Goal: Task Accomplishment & Management: Manage account settings

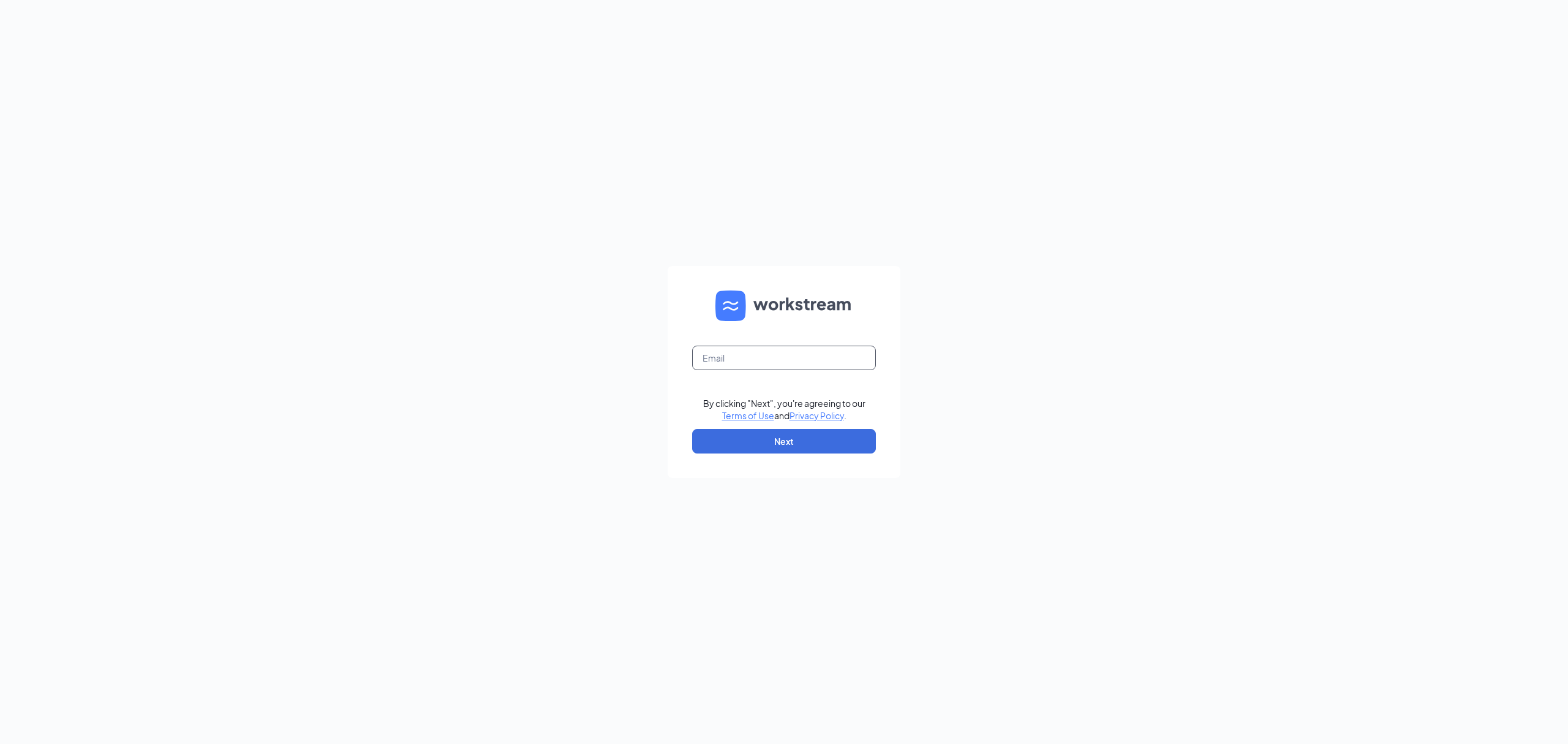
click at [792, 363] on input "text" at bounding box center [784, 358] width 184 height 25
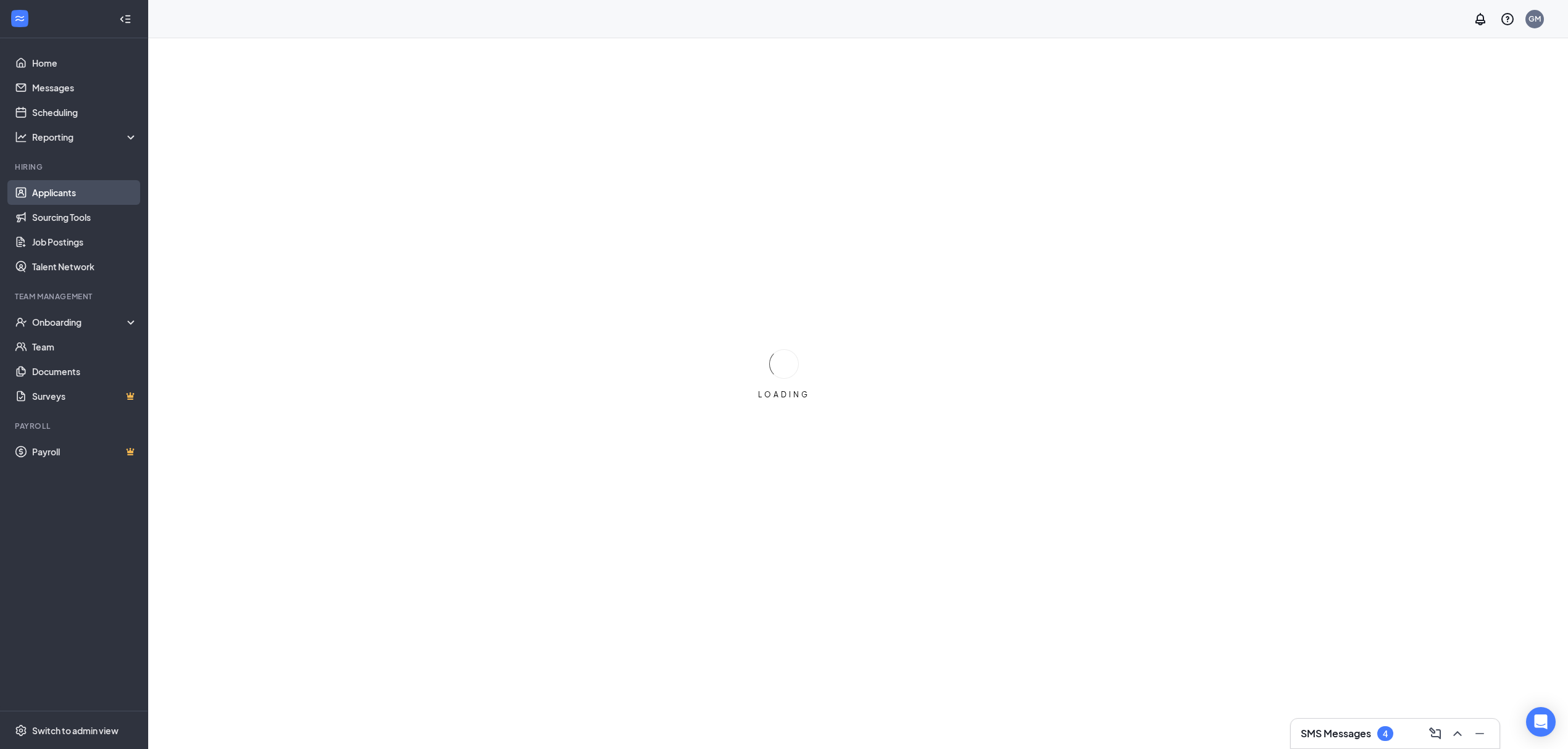
click at [62, 200] on link "Applicants" at bounding box center [85, 192] width 106 height 25
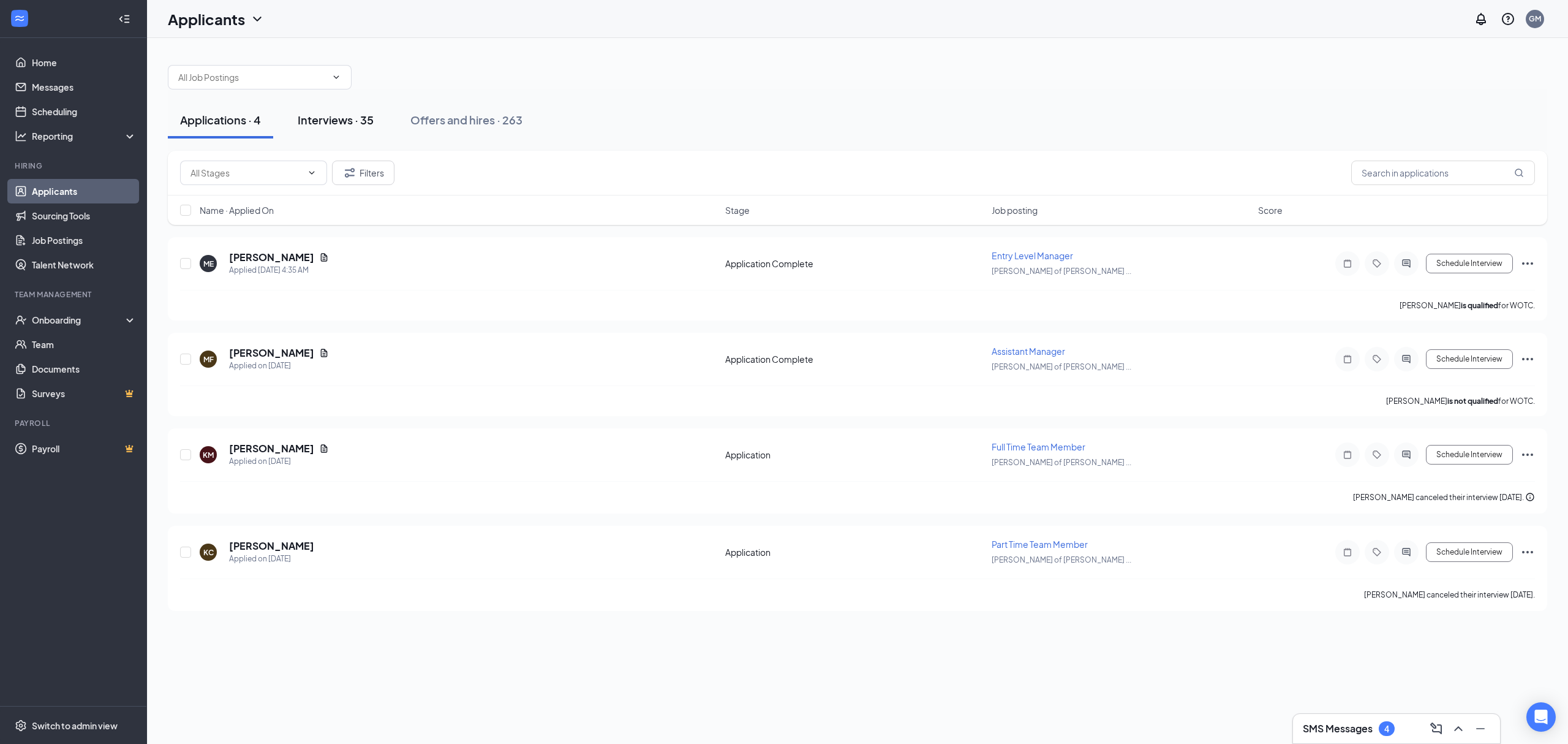
click at [348, 119] on div "Interviews · 35" at bounding box center [335, 119] width 76 height 15
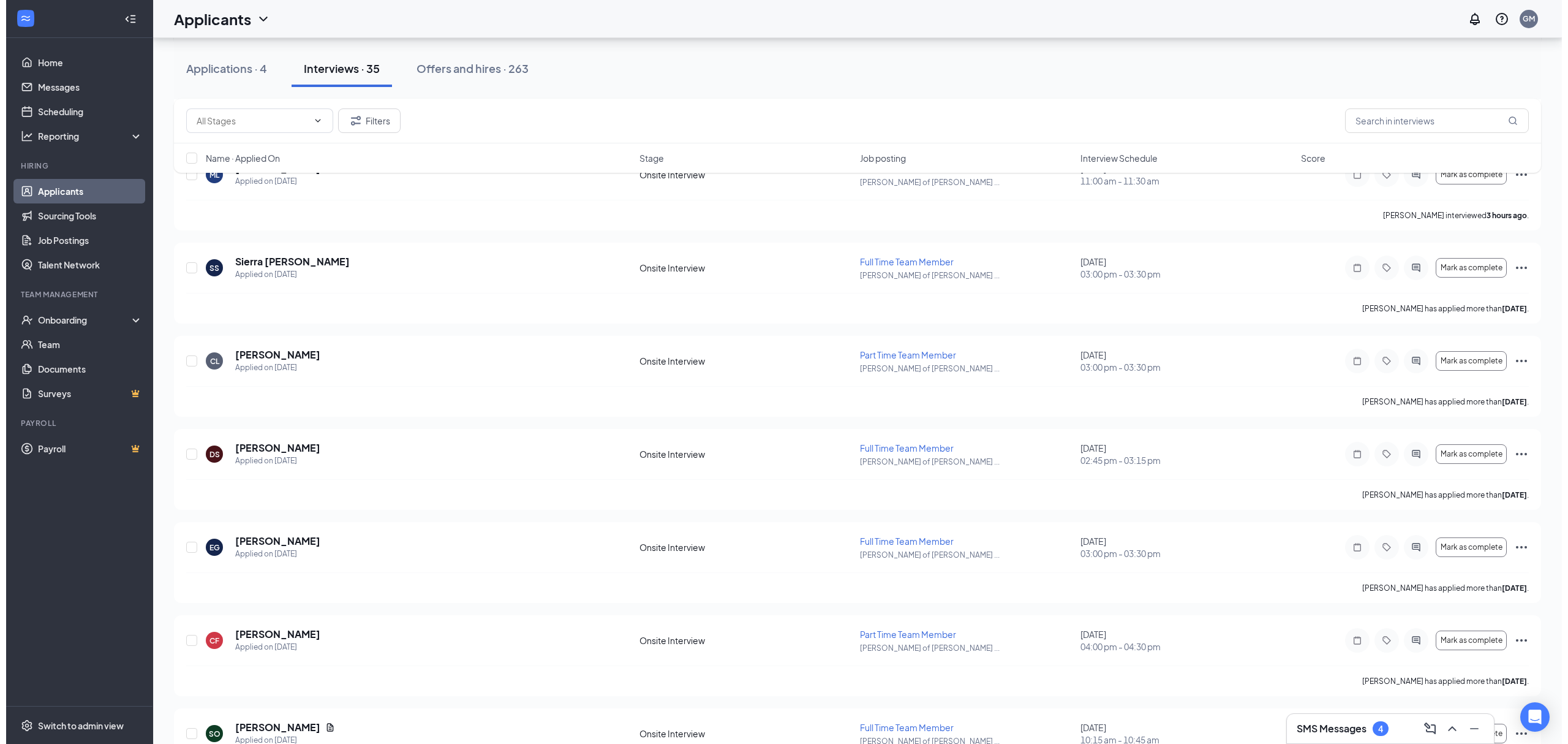
scroll to position [491, 0]
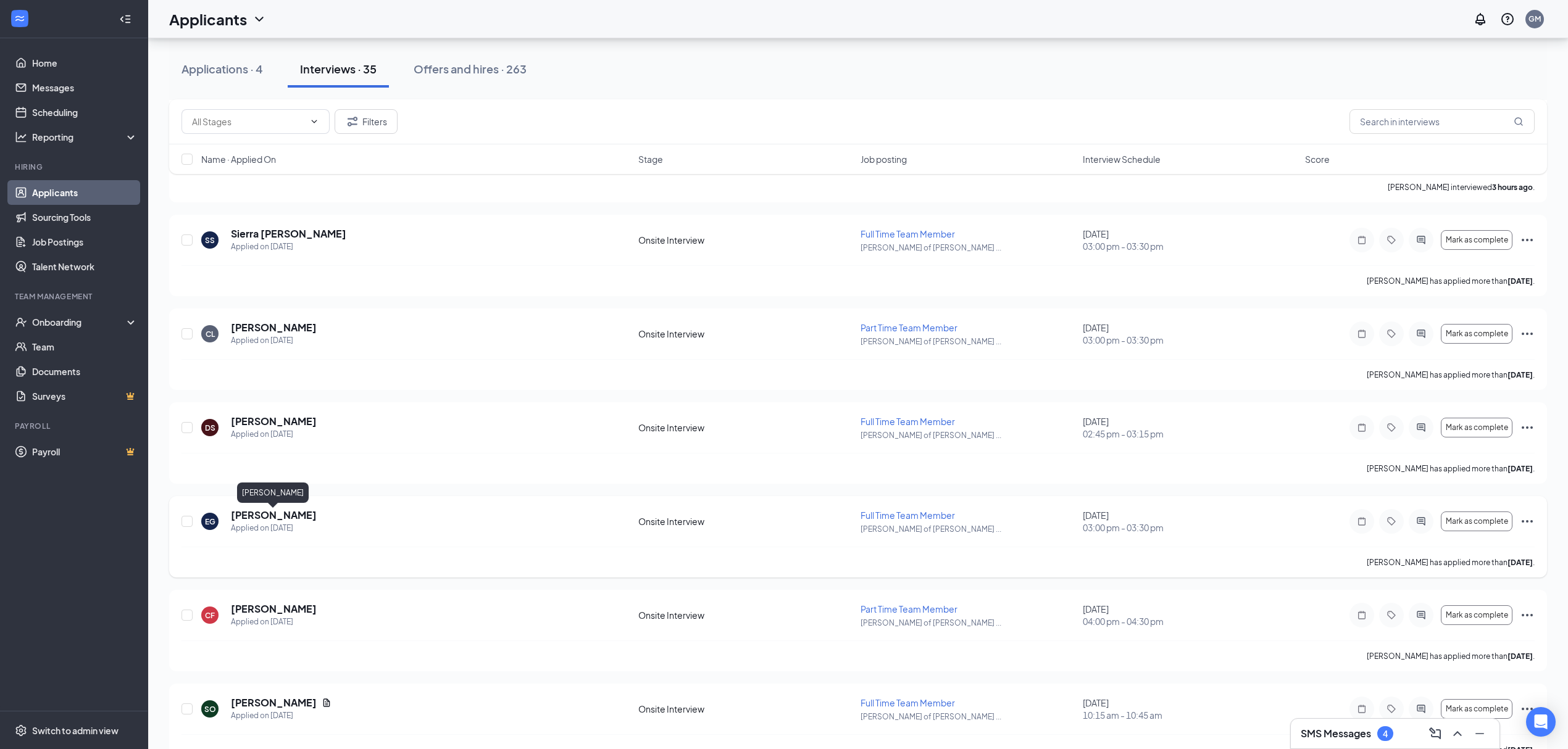
click at [260, 518] on h5 "[PERSON_NAME]" at bounding box center [274, 515] width 86 height 13
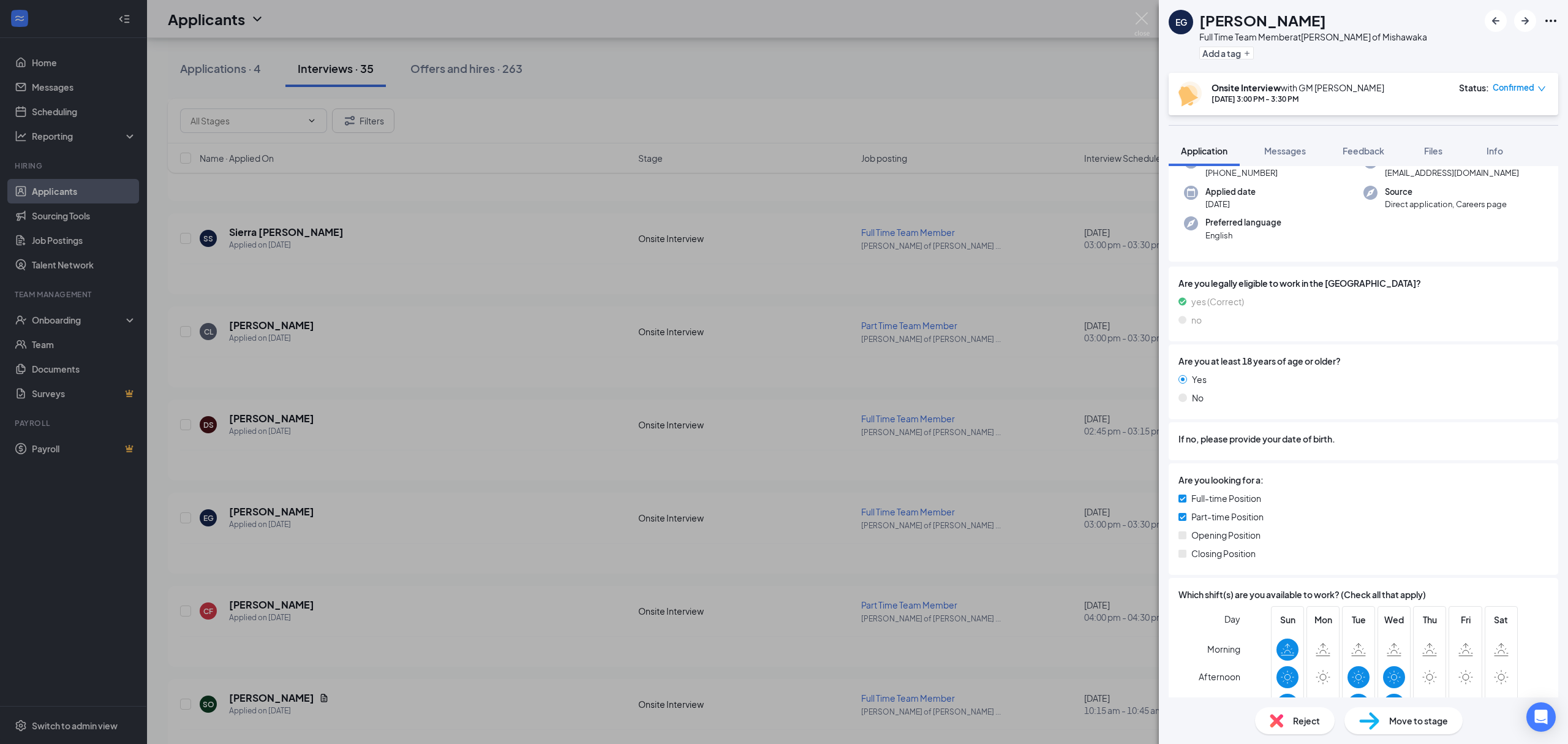
scroll to position [315, 0]
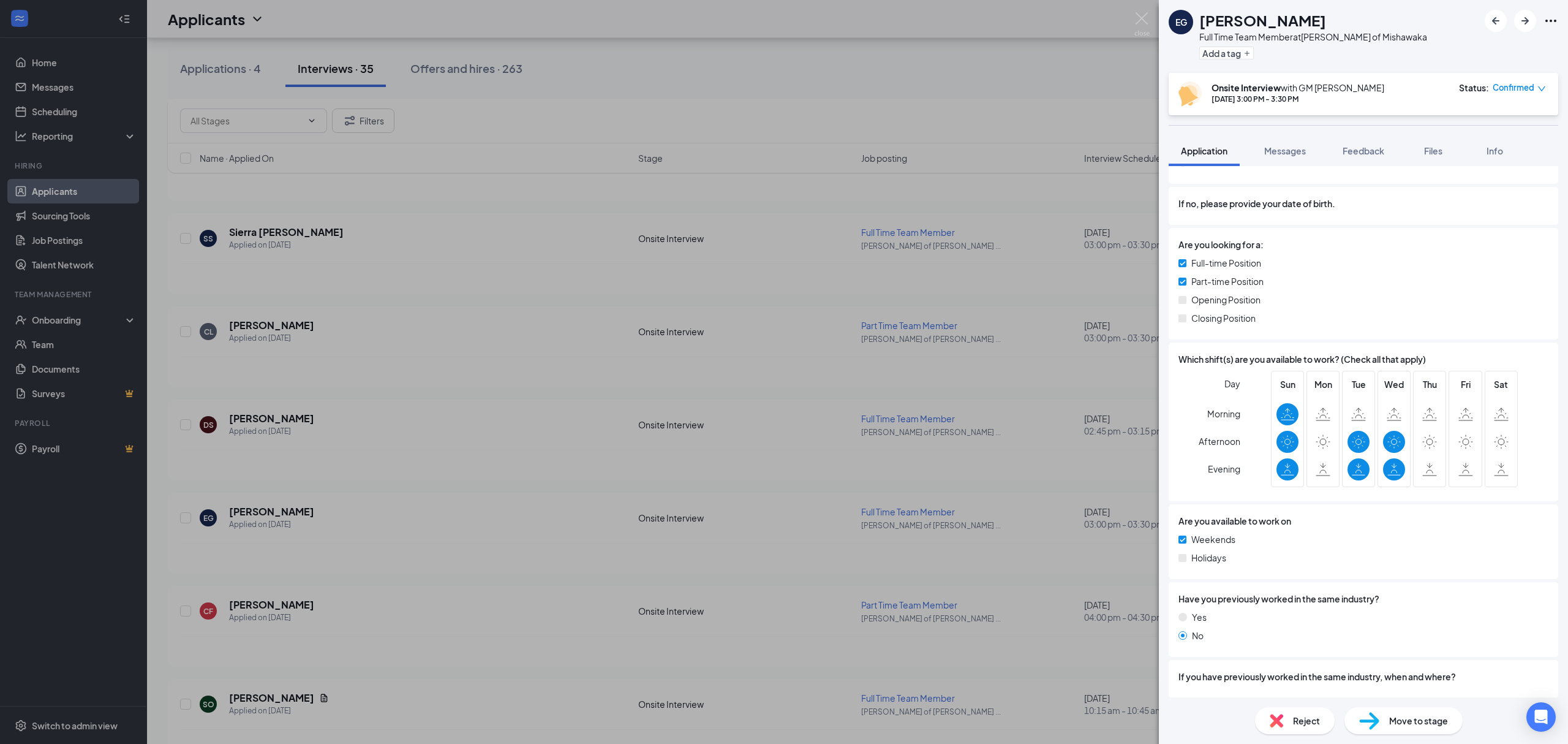
click at [1452, 672] on span "If you have previously worked in the same industry, when and where?" at bounding box center [1317, 676] width 277 height 13
click at [1456, 680] on span "If you have previously worked in the same industry, when and where?" at bounding box center [1317, 676] width 277 height 13
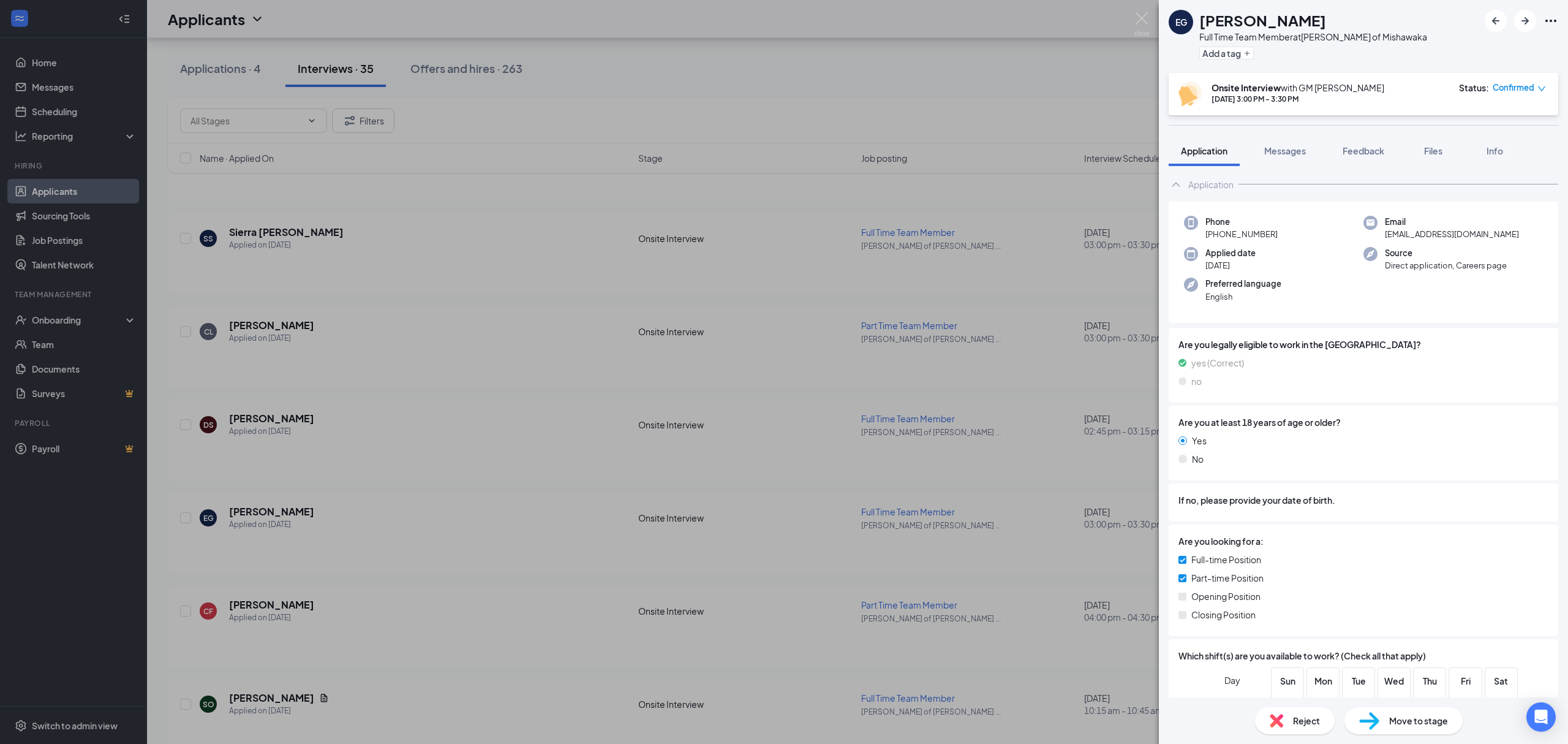
scroll to position [0, 0]
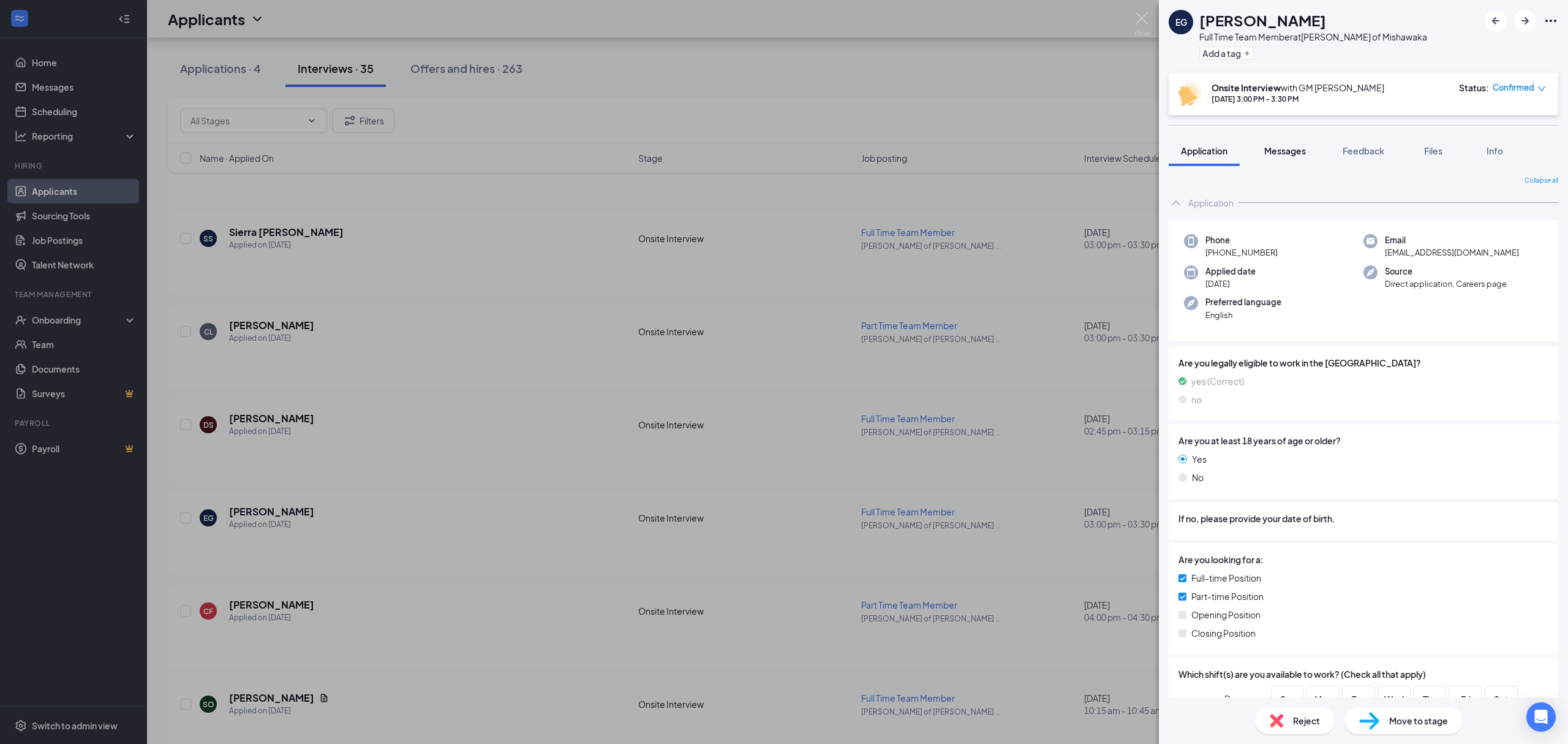
click at [1289, 145] on div "Messages" at bounding box center [1285, 150] width 42 height 12
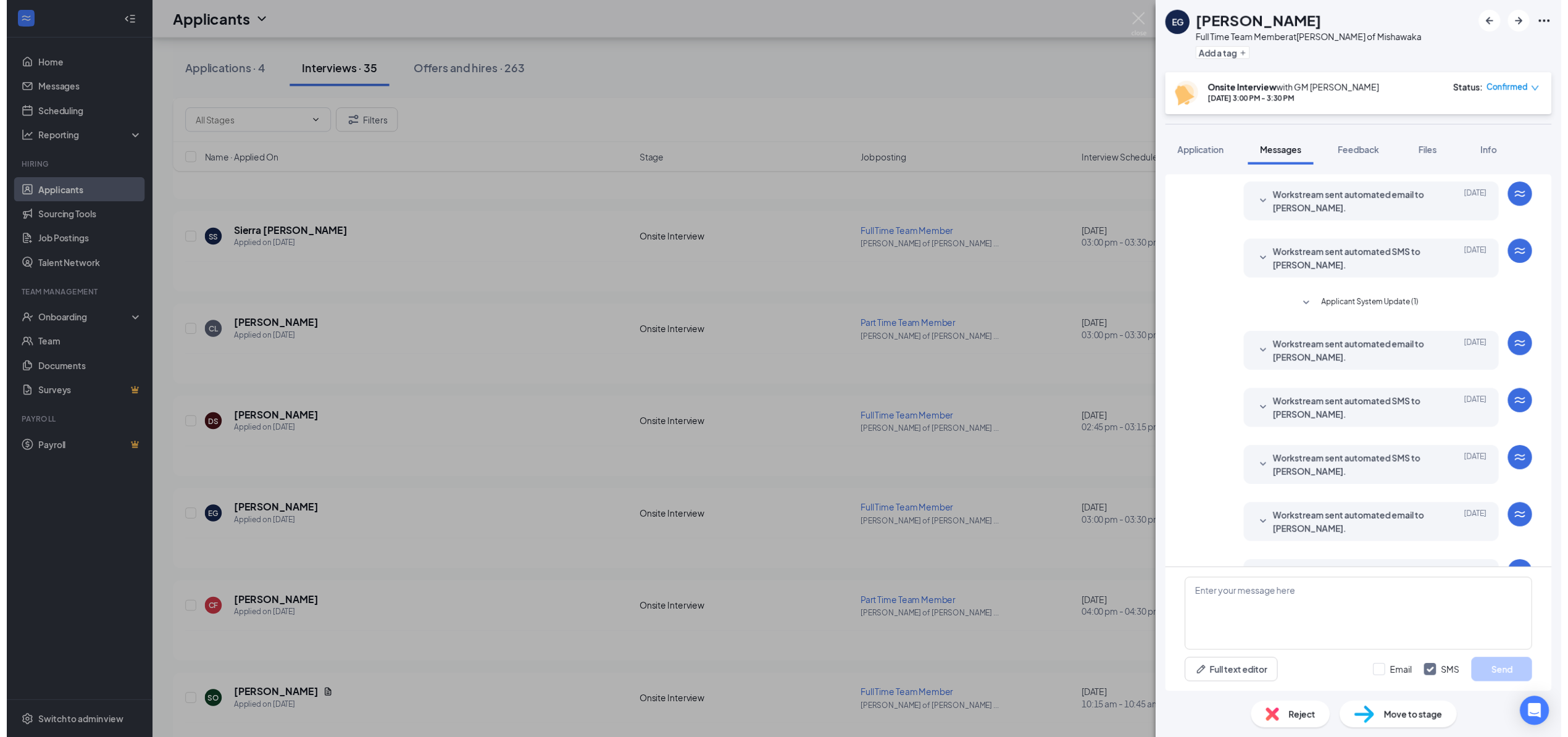
scroll to position [176, 0]
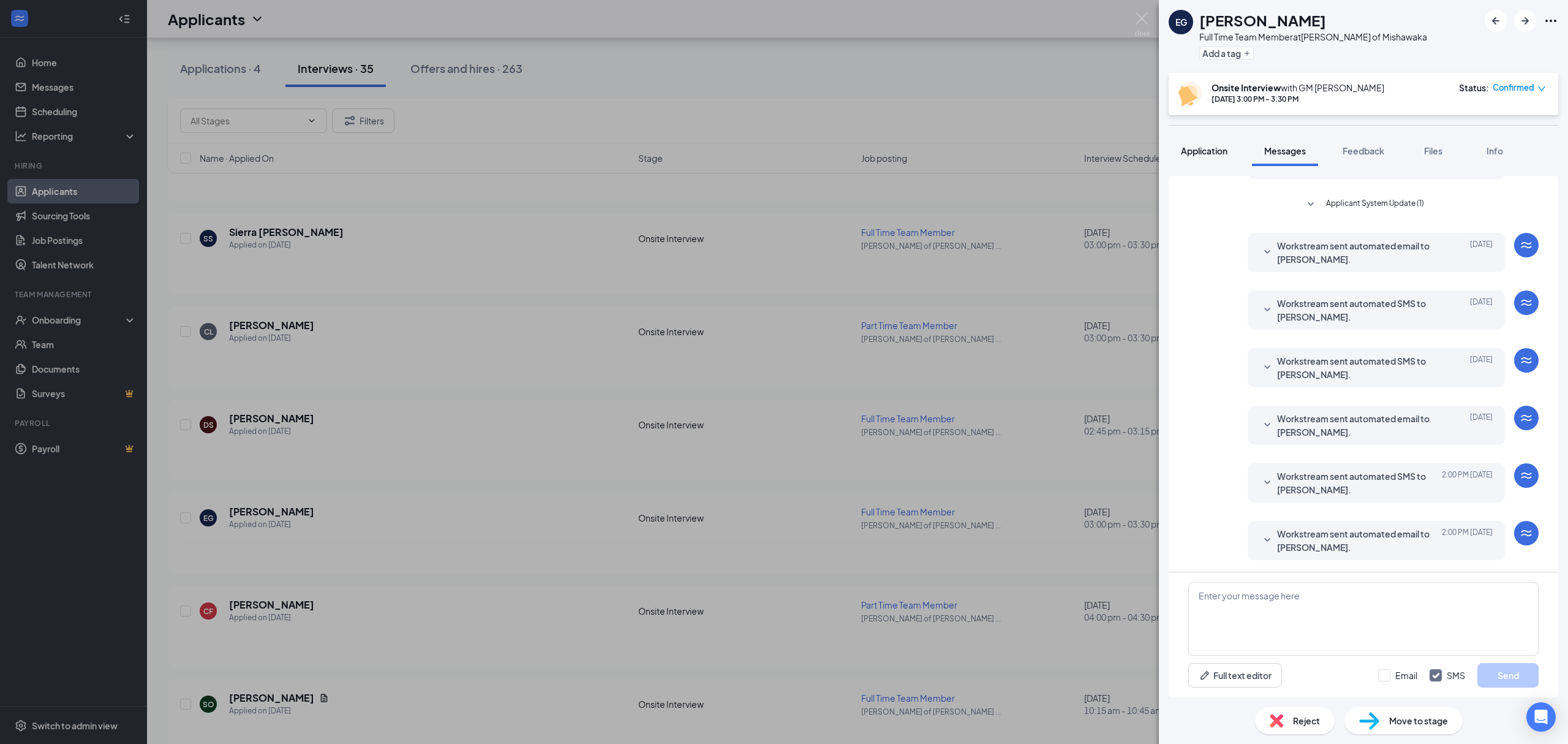
click at [1214, 148] on span "Application" at bounding box center [1204, 150] width 47 height 11
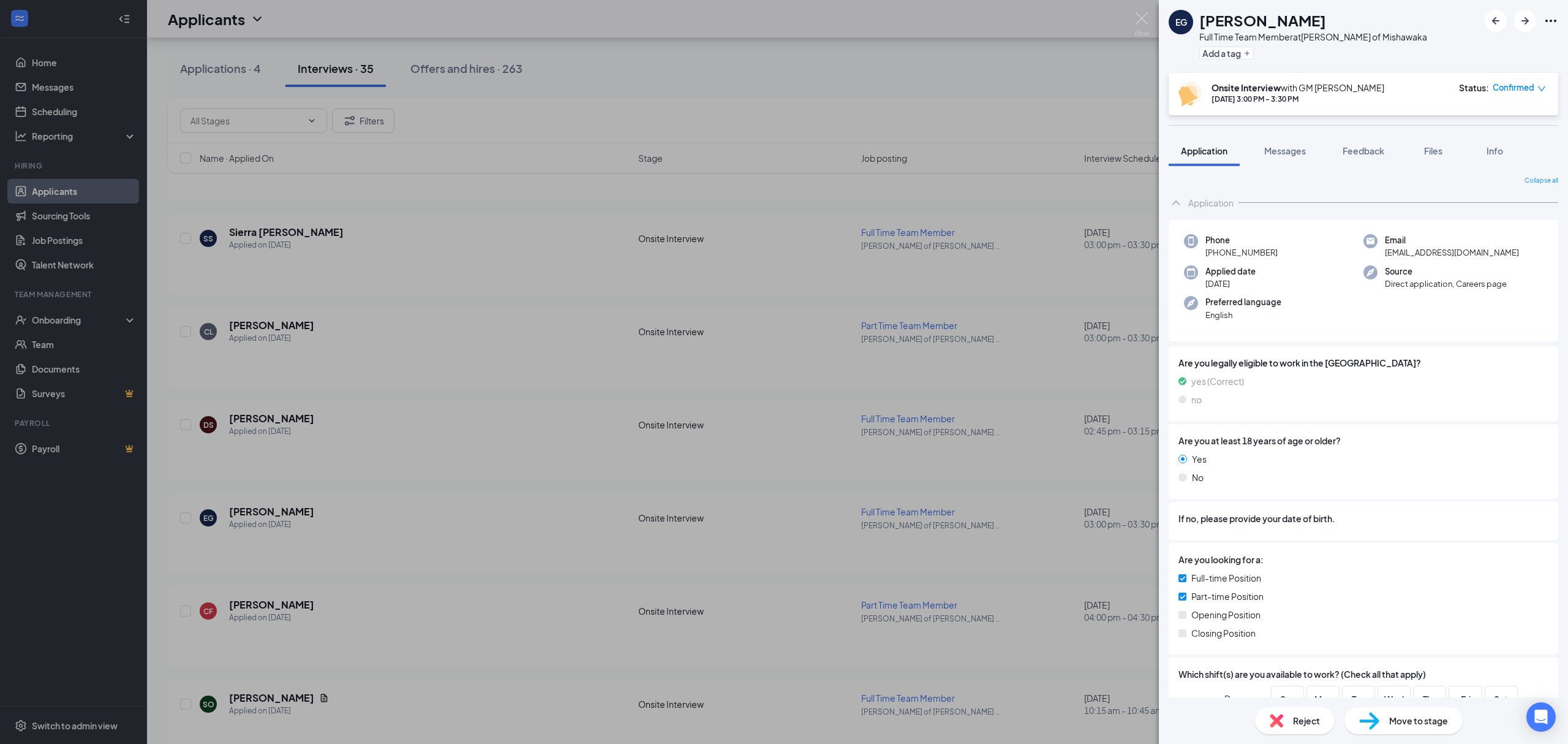
click at [1027, 491] on div "EG [PERSON_NAME] Full Time Team Member at [PERSON_NAME] of Mishawaka Add a tag …" at bounding box center [784, 372] width 1568 height 744
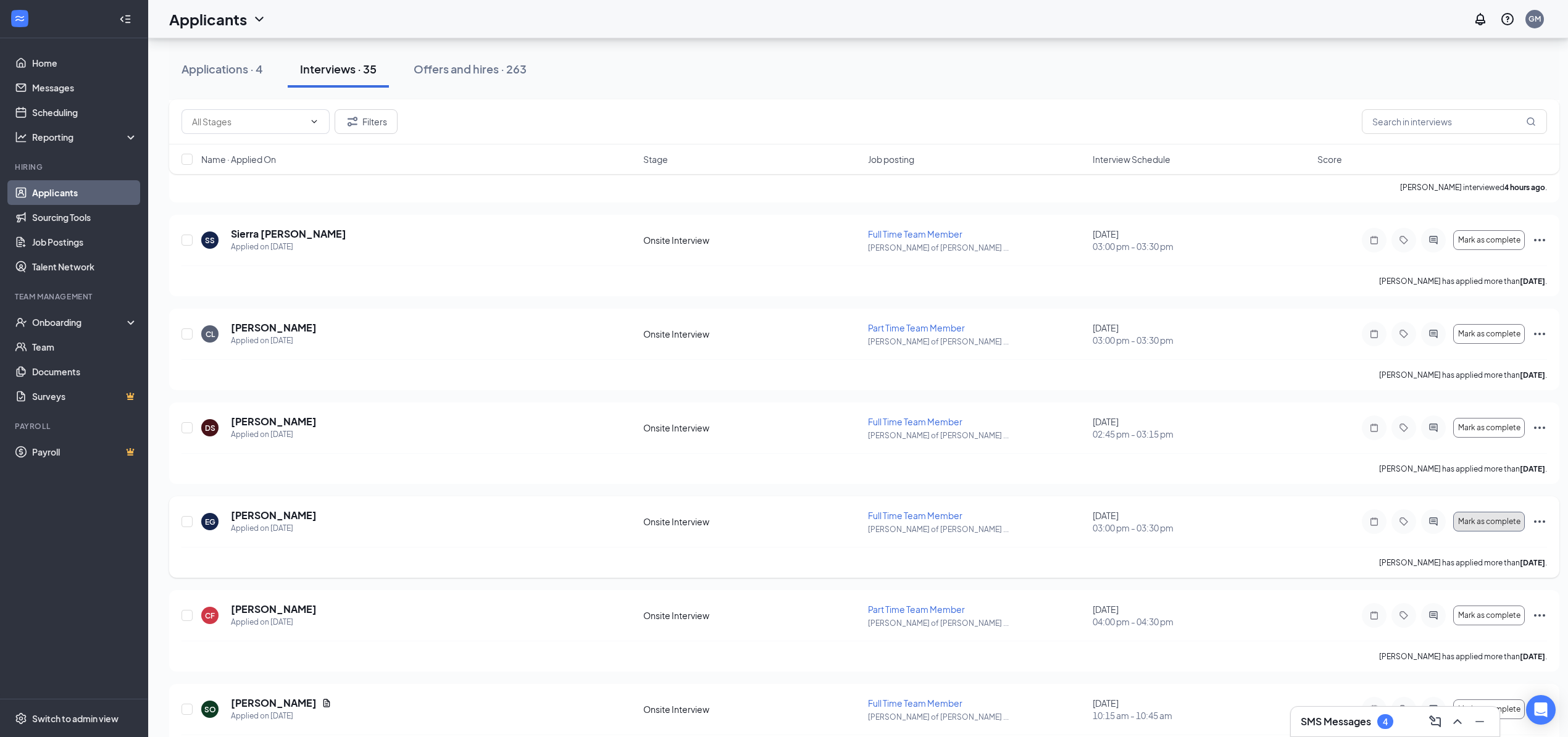
click at [1521, 521] on button "Mark as complete" at bounding box center [1488, 521] width 71 height 20
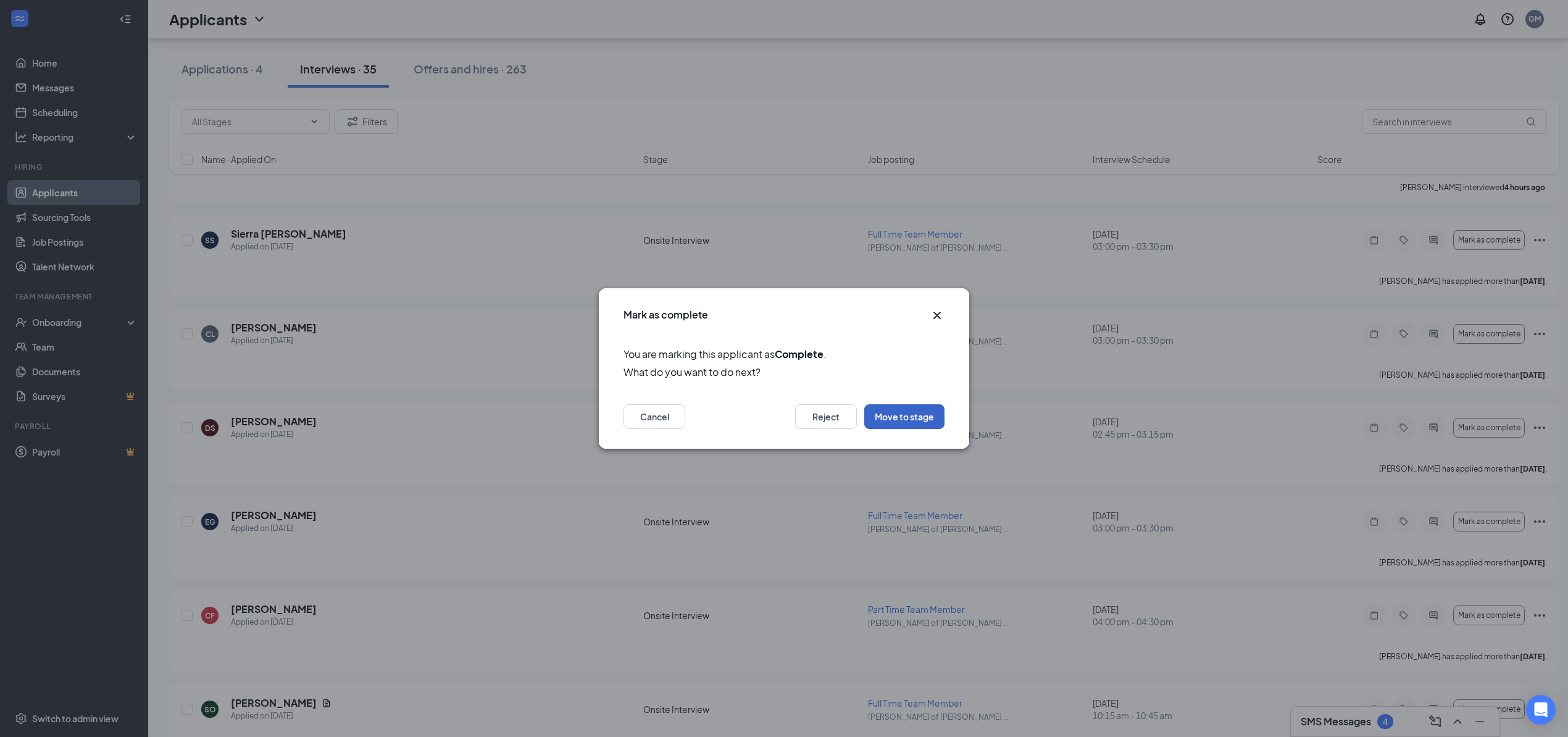
click at [894, 406] on button "Move to stage" at bounding box center [904, 416] width 80 height 25
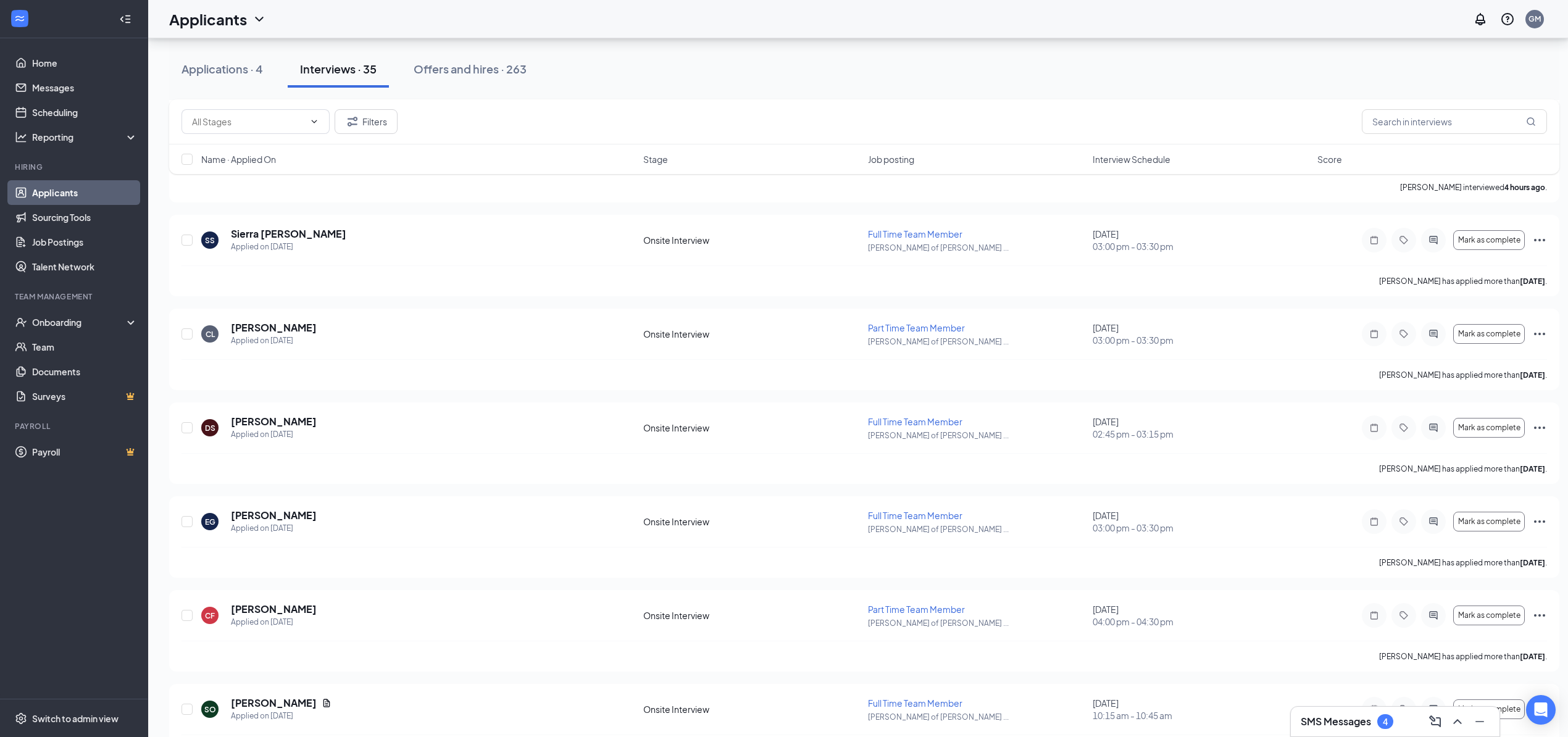
type input "Background Check Screening (next stage)"
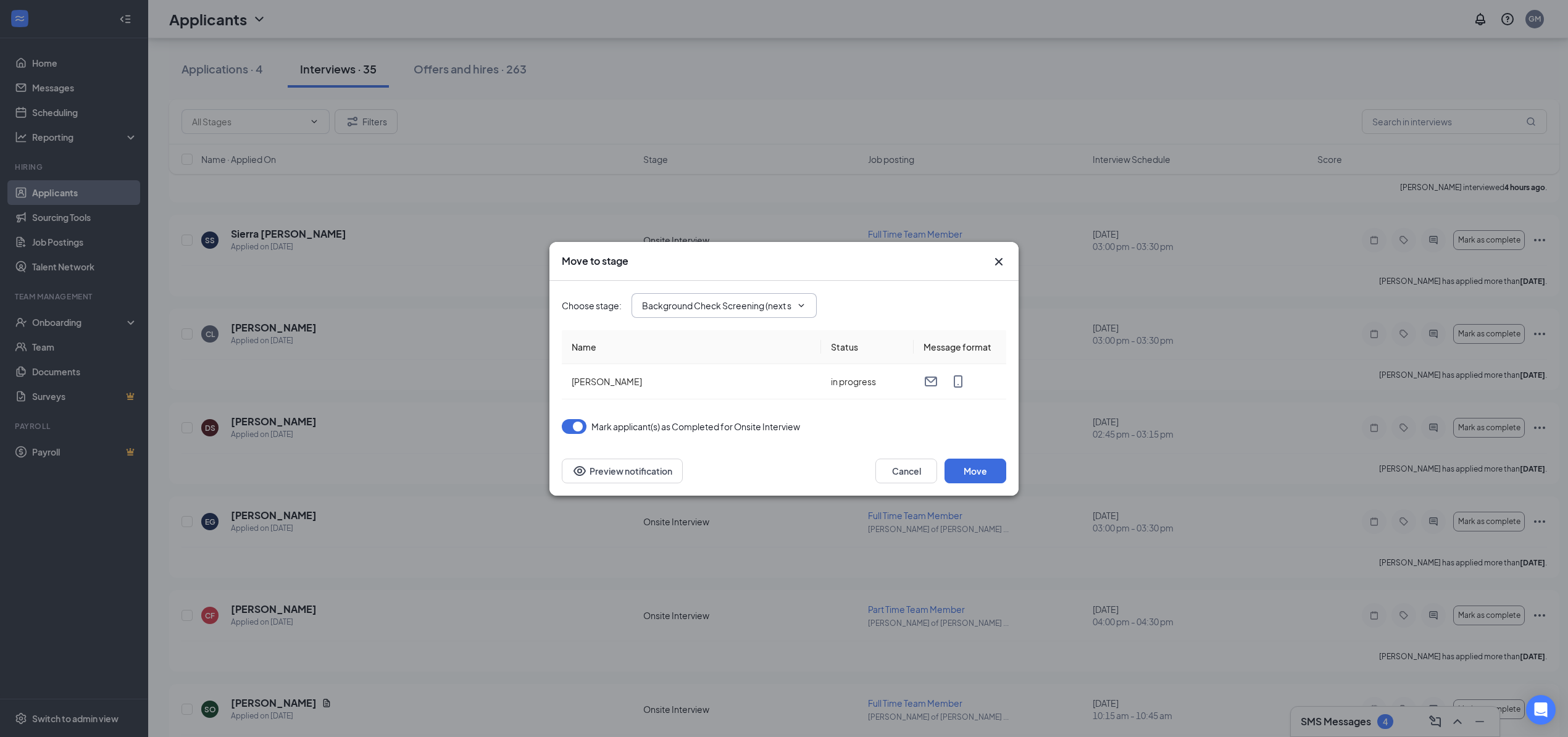
click at [807, 312] on span "Background Check Screening (next stage)" at bounding box center [724, 305] width 185 height 25
click at [805, 304] on icon "ChevronDown" at bounding box center [802, 305] width 10 height 10
click at [723, 356] on div "Background Check Screening (next stage)" at bounding box center [729, 358] width 153 height 27
click at [992, 470] on button "Move" at bounding box center [975, 470] width 62 height 25
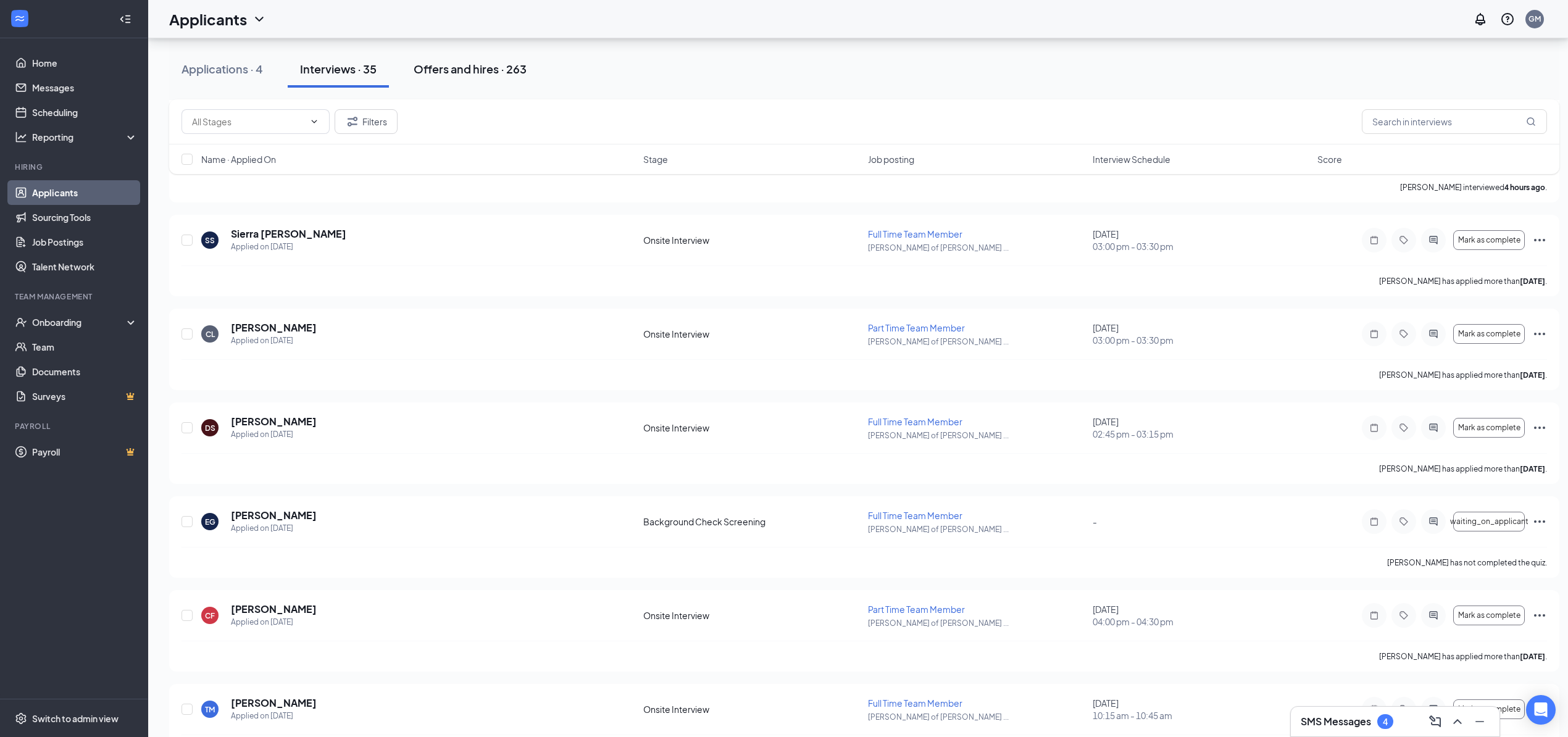
click at [425, 71] on div "Offers and hires · 263" at bounding box center [470, 69] width 113 height 15
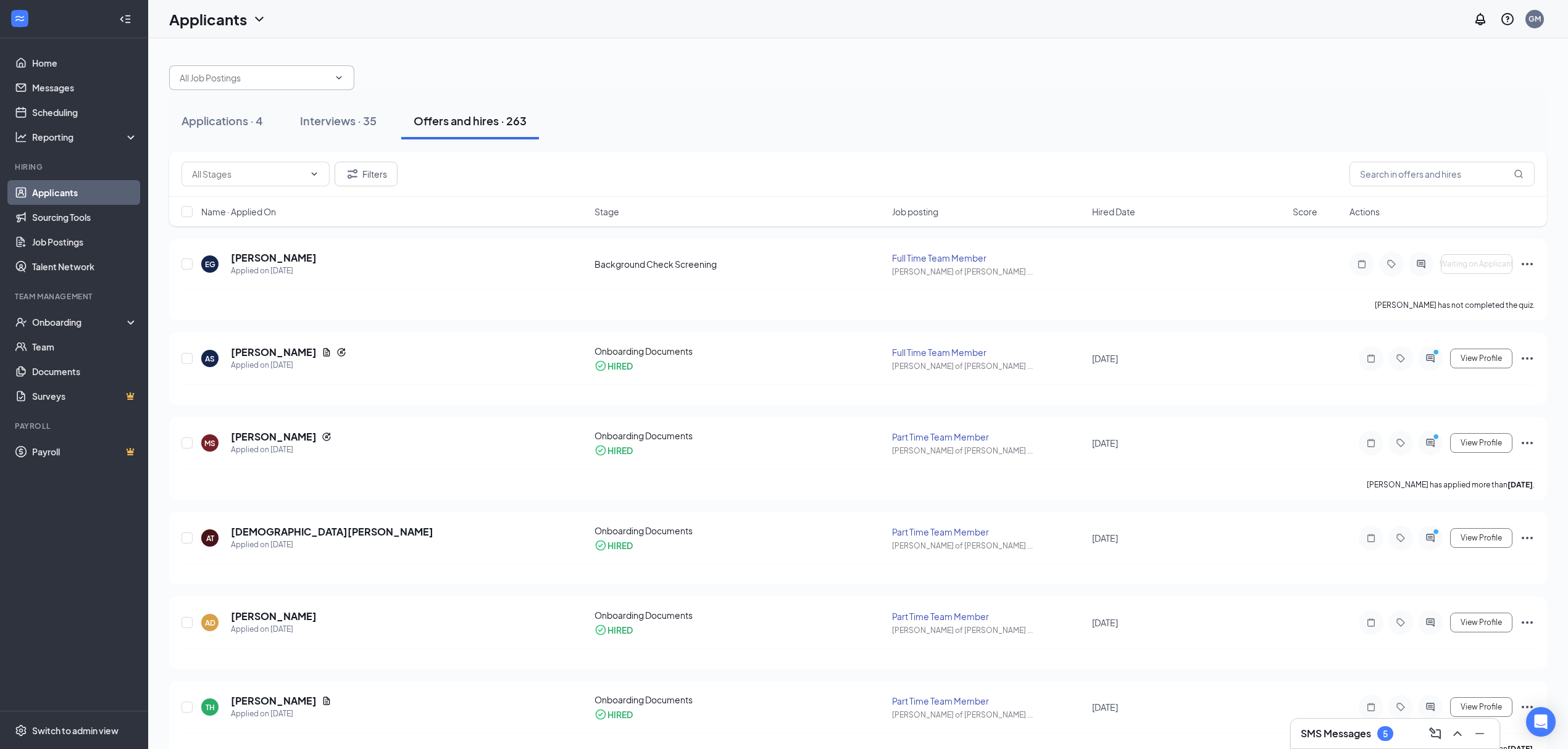
drag, startPoint x: 334, startPoint y: 108, endPoint x: 332, endPoint y: 78, distance: 30.1
click at [330, 105] on button "Interviews · 35" at bounding box center [338, 121] width 101 height 37
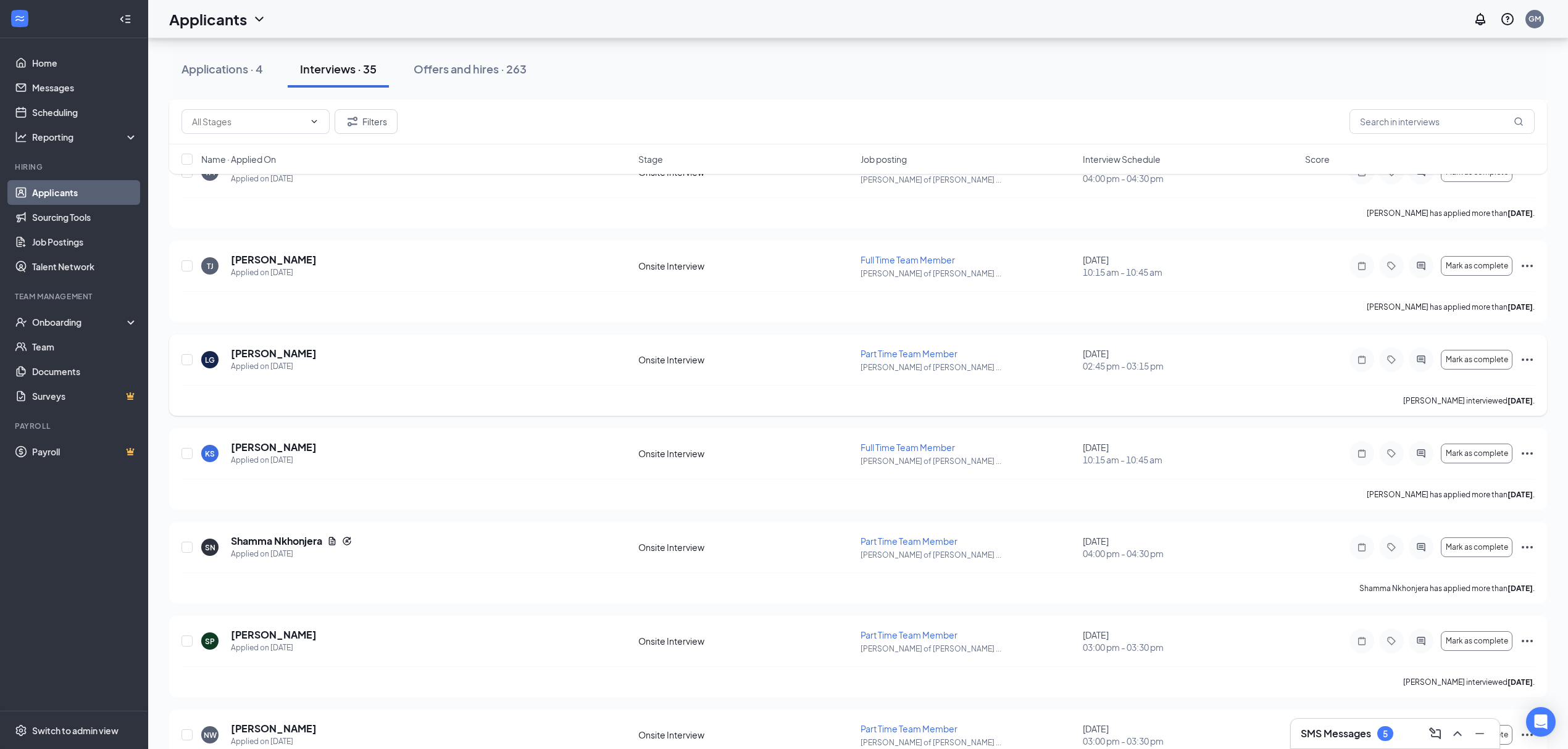
scroll to position [1125, 0]
click at [71, 116] on link "Scheduling" at bounding box center [85, 112] width 106 height 25
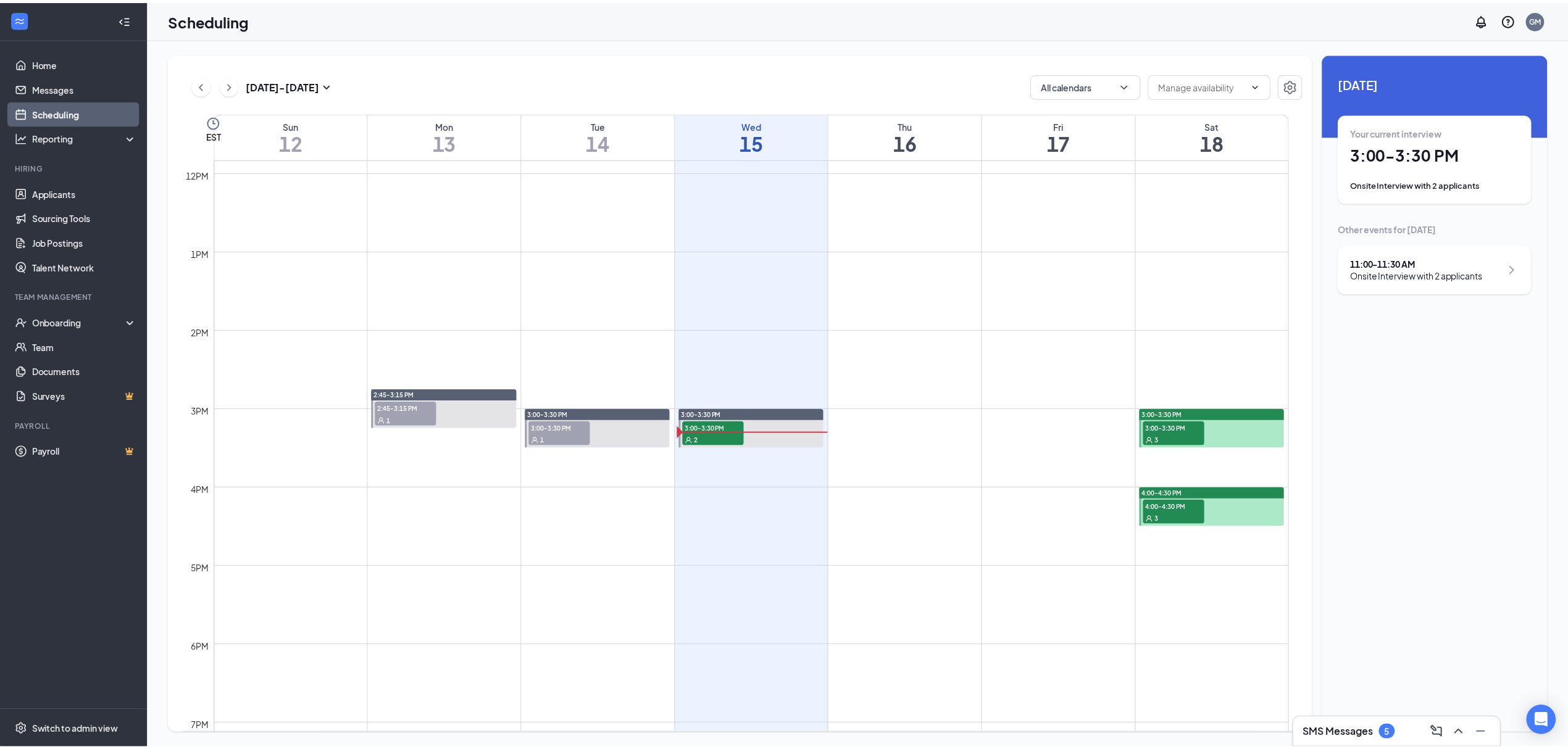
scroll to position [1018, 0]
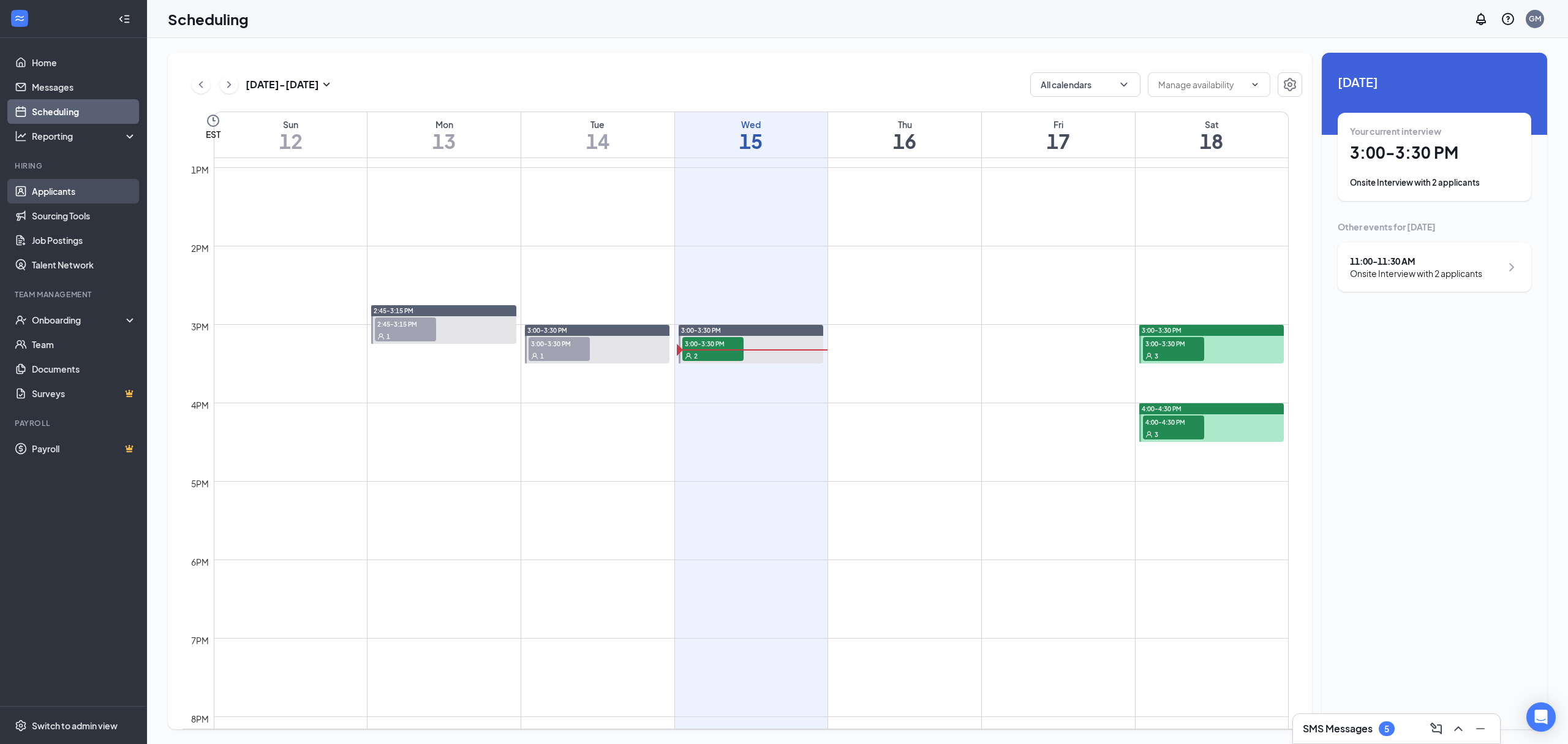
click at [32, 202] on link "Applicants" at bounding box center [84, 191] width 105 height 25
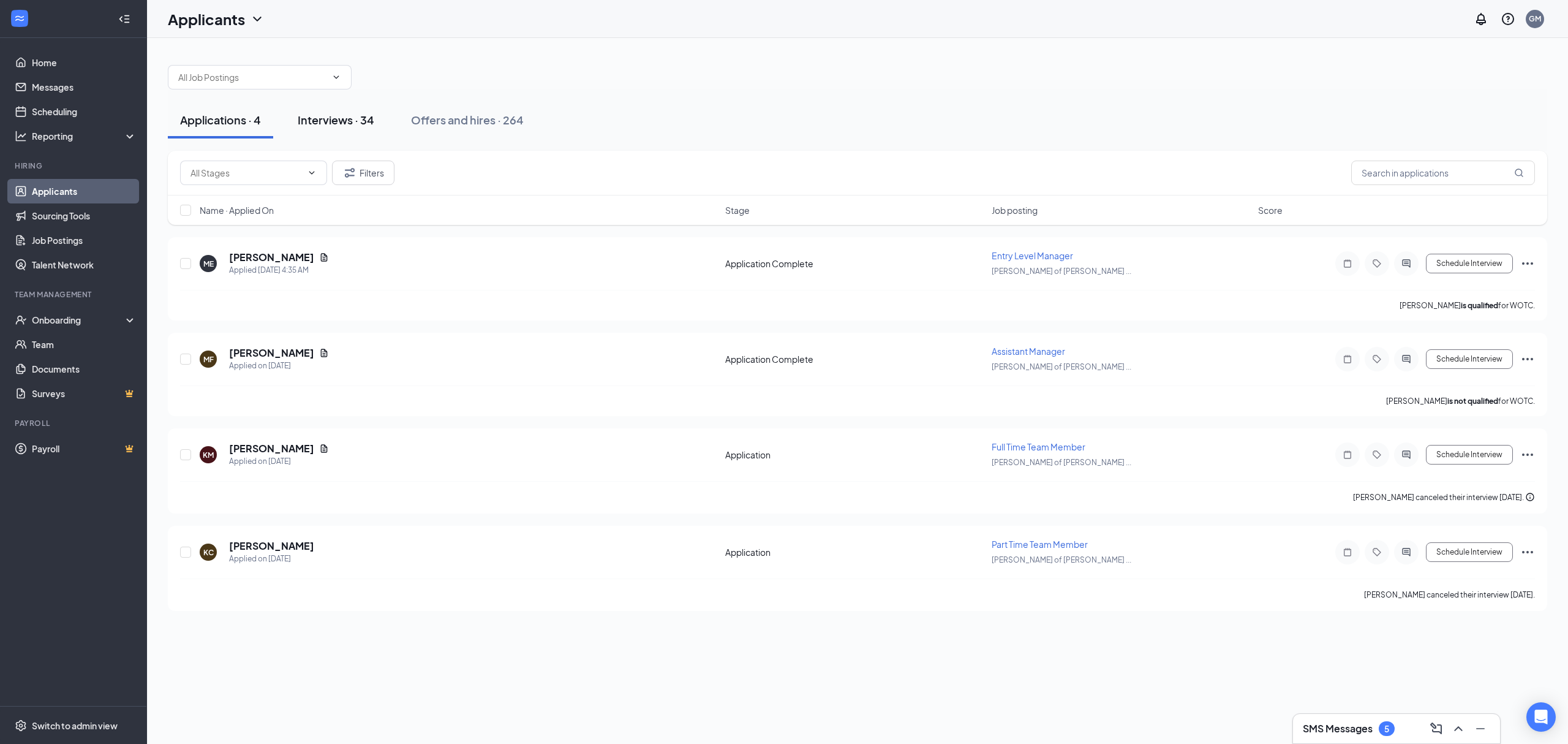
click at [332, 114] on div "Interviews · 34" at bounding box center [335, 119] width 76 height 15
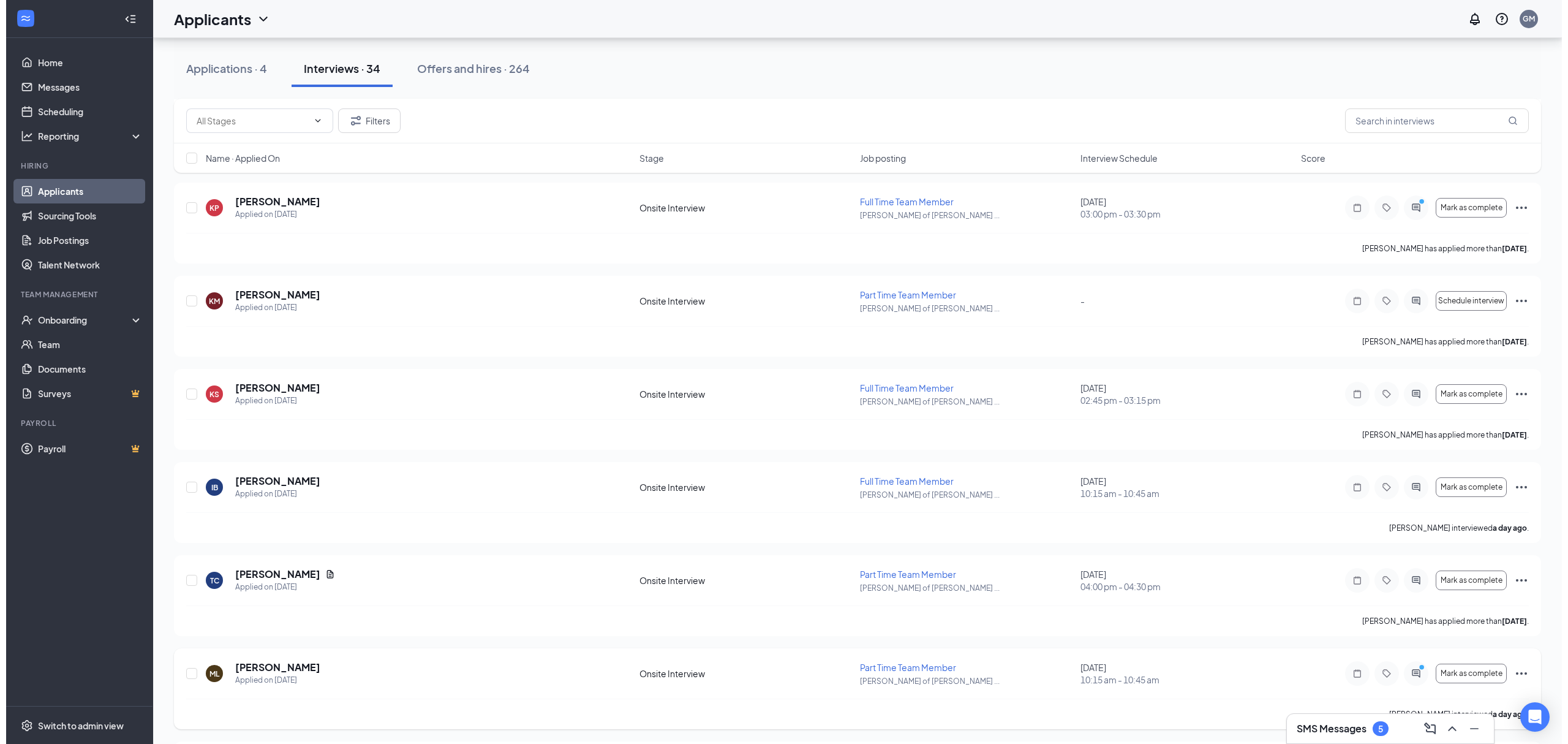
scroll to position [1690, 0]
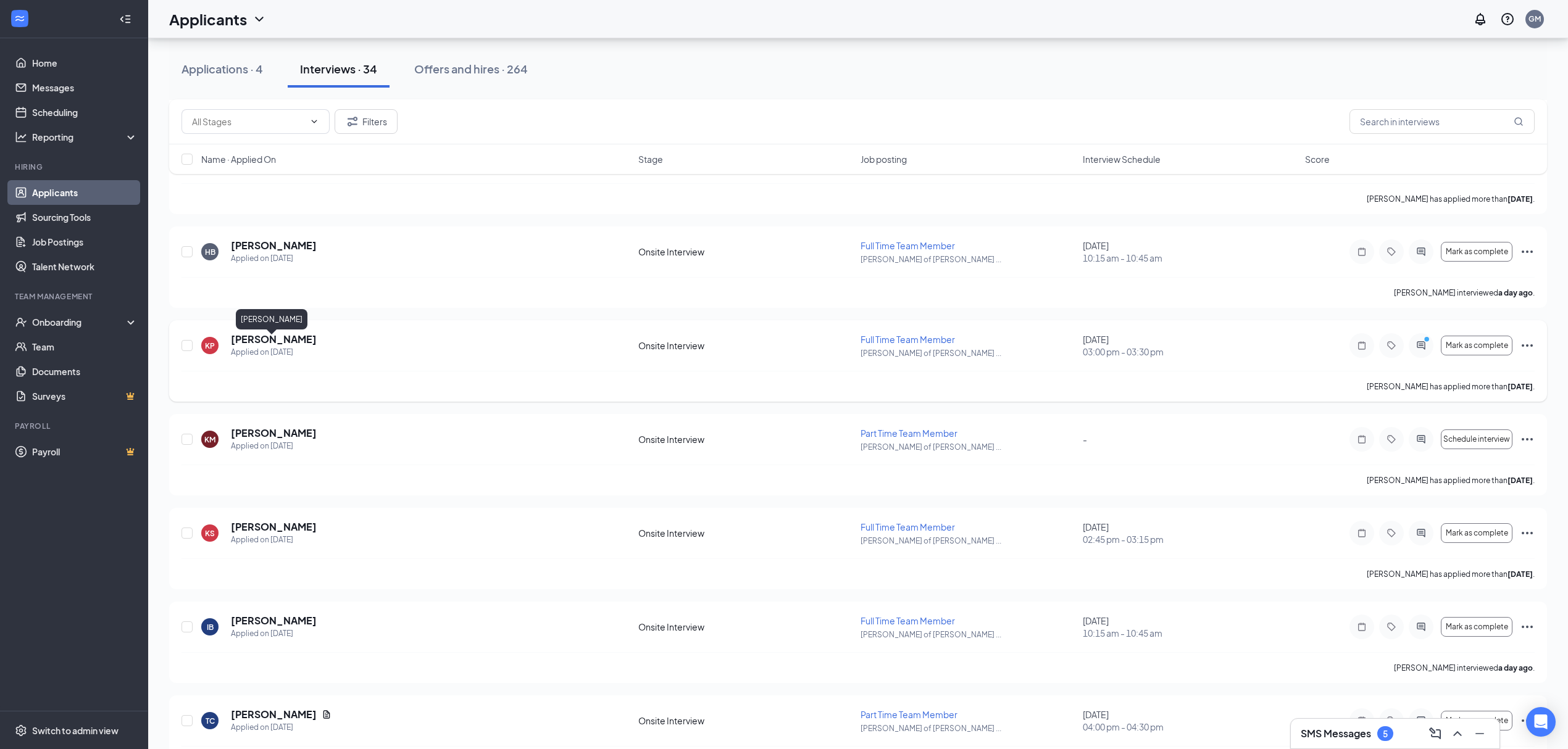
click at [267, 346] on h5 "[PERSON_NAME]" at bounding box center [274, 339] width 86 height 13
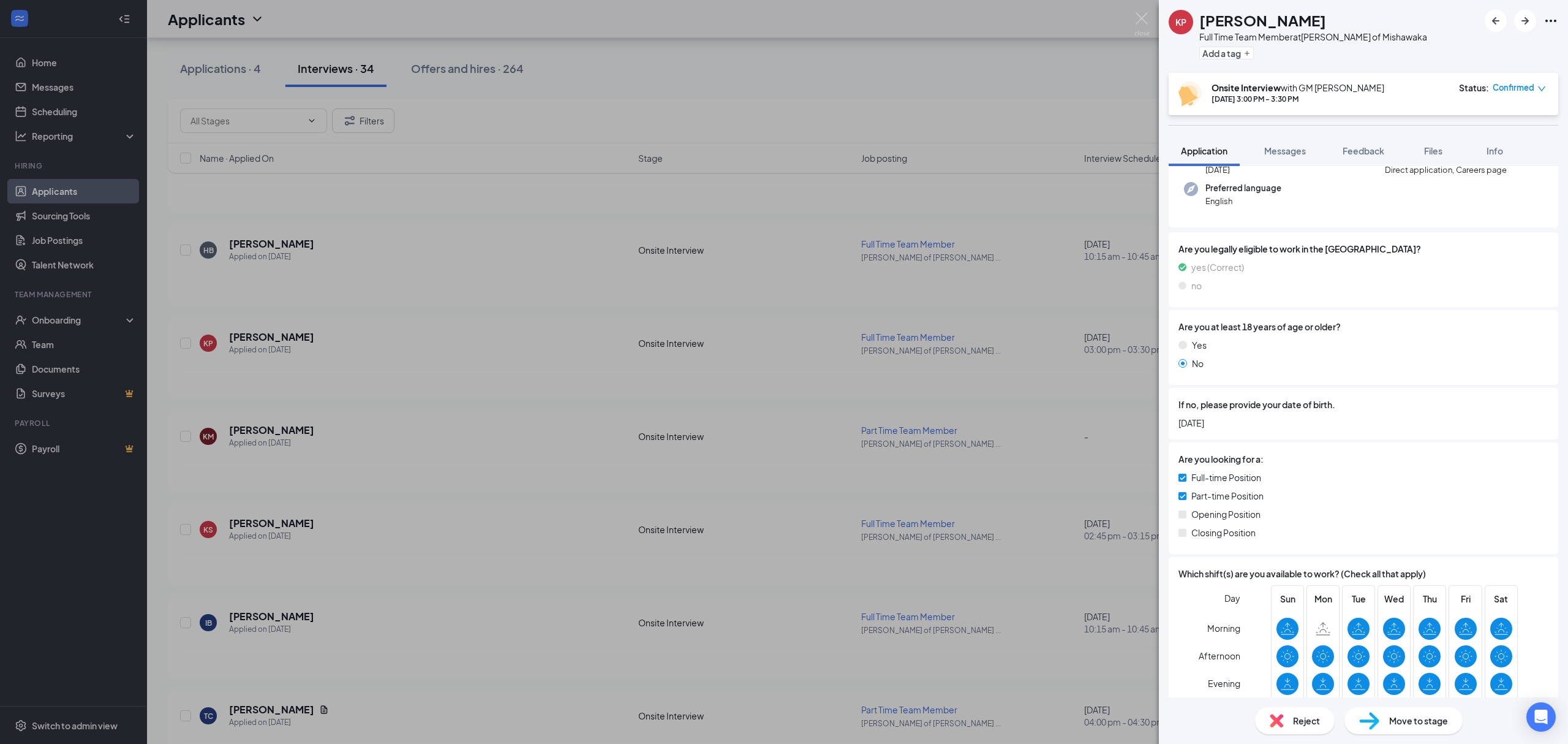
scroll to position [84, 0]
